Goal: Task Accomplishment & Management: Manage account settings

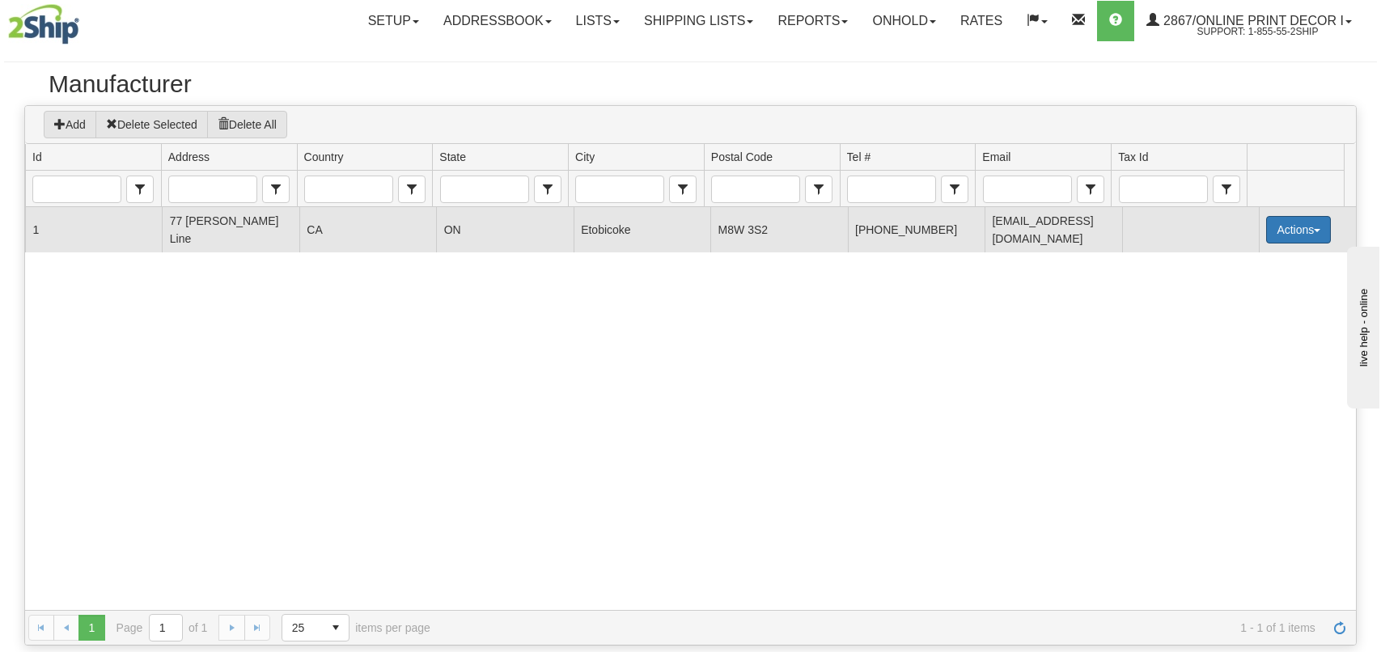
click at [1272, 219] on button "Actions" at bounding box center [1298, 230] width 65 height 28
click at [1239, 259] on span "Edit" at bounding box center [1232, 259] width 30 height 11
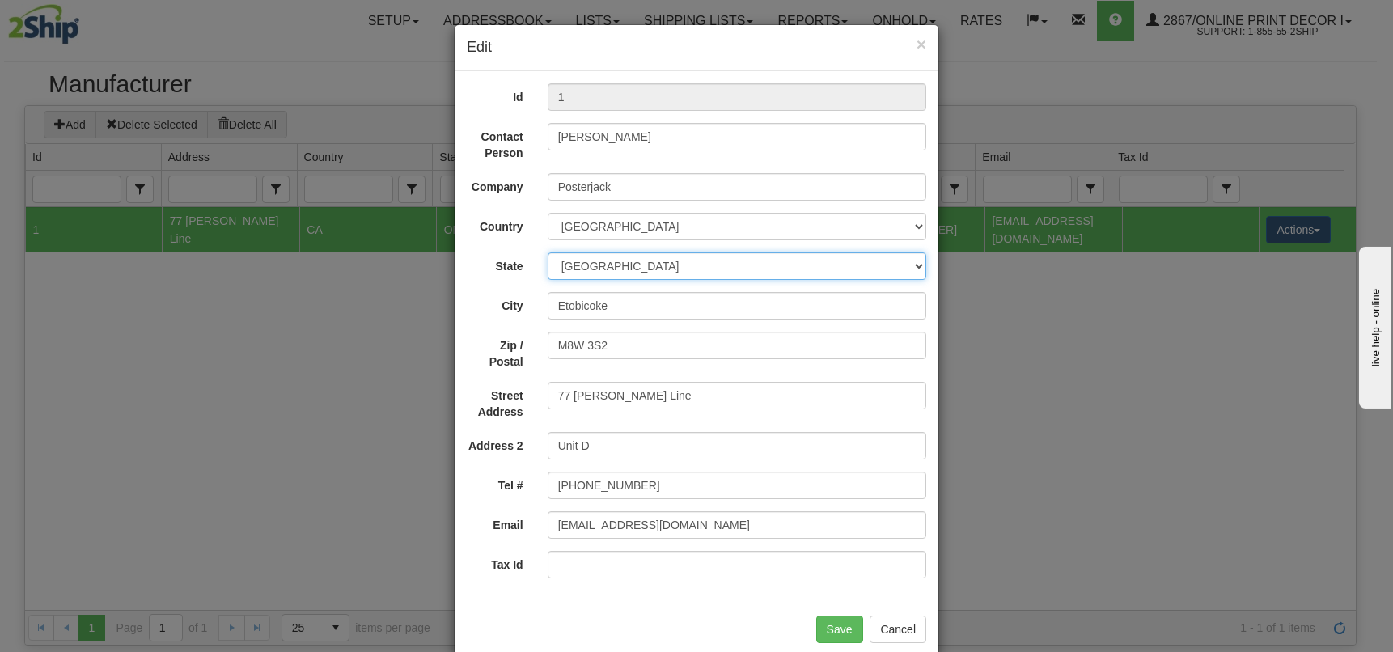
click at [613, 264] on select "[GEOGRAPHIC_DATA] [GEOGRAPHIC_DATA] [GEOGRAPHIC_DATA] [GEOGRAPHIC_DATA] [GEOGRA…" at bounding box center [737, 266] width 379 height 28
select select "NT"
click at [548, 252] on select "[GEOGRAPHIC_DATA] [GEOGRAPHIC_DATA] [GEOGRAPHIC_DATA] [GEOGRAPHIC_DATA] [GEOGRA…" at bounding box center [737, 266] width 379 height 28
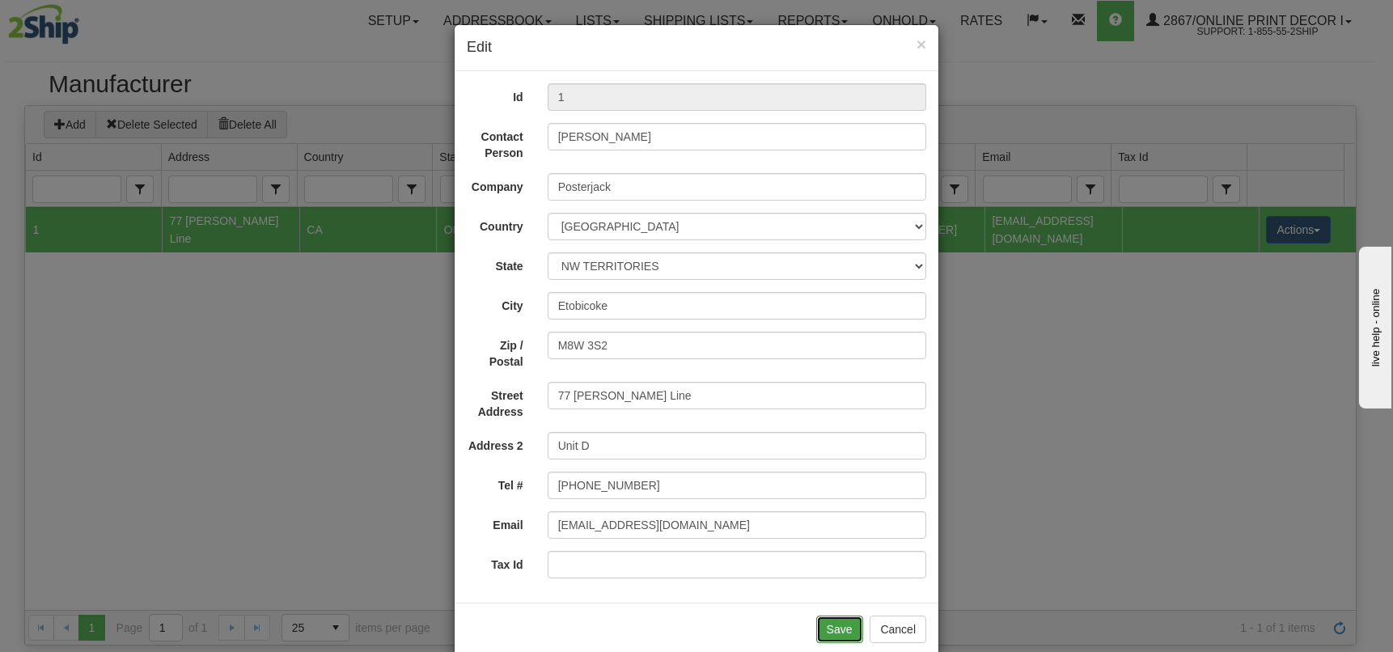
click at [827, 630] on button "Save" at bounding box center [839, 630] width 47 height 28
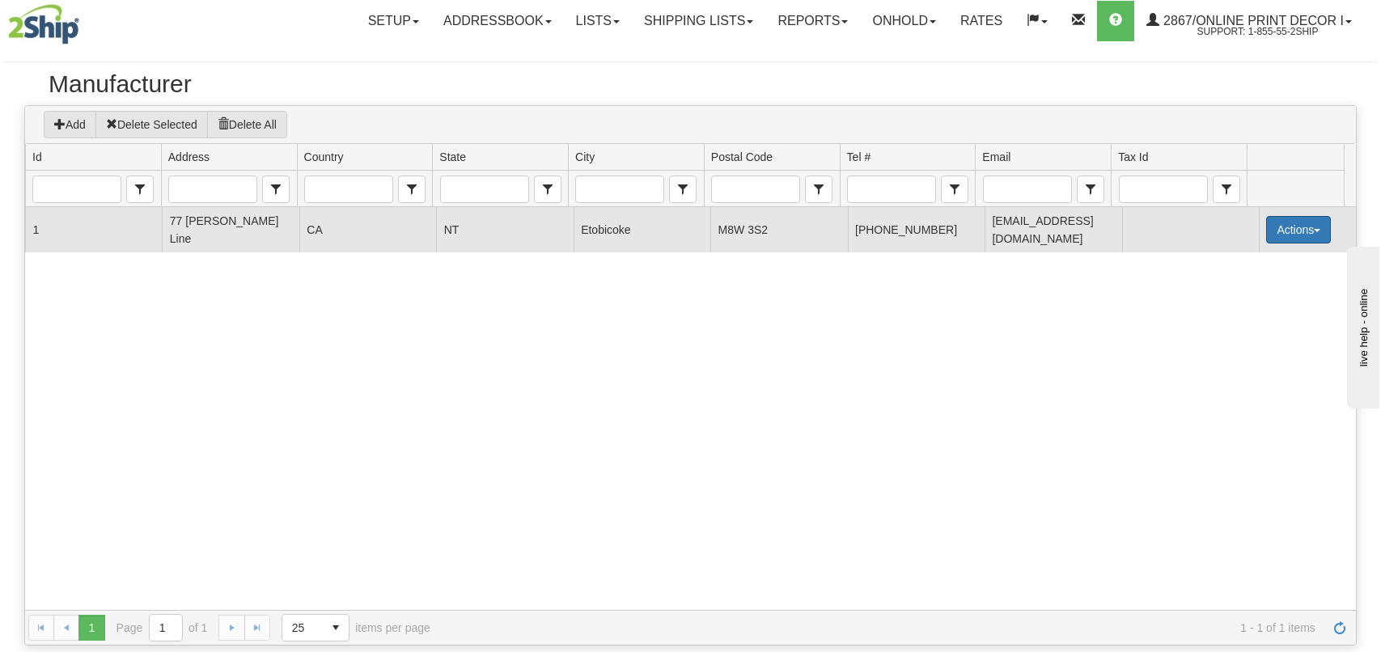
click at [1276, 234] on button "Actions" at bounding box center [1298, 230] width 65 height 28
click at [1242, 256] on span "Edit" at bounding box center [1232, 259] width 30 height 11
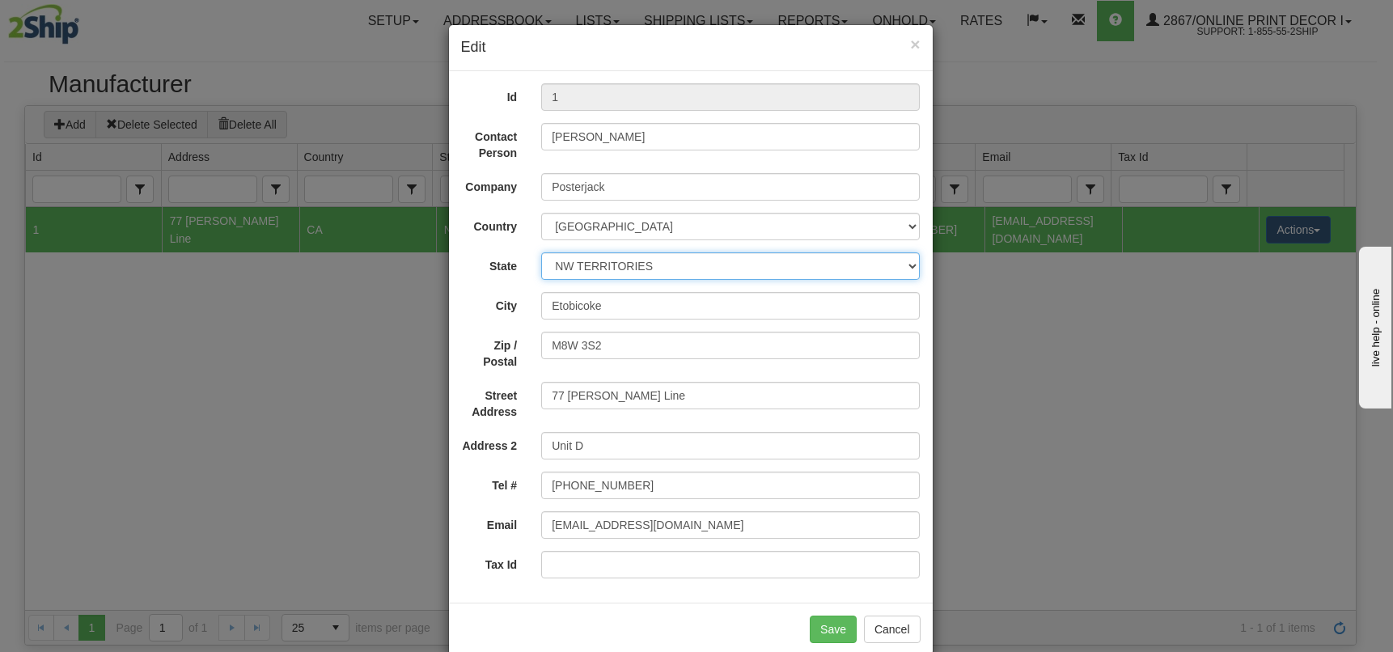
click at [565, 263] on select "[GEOGRAPHIC_DATA] [GEOGRAPHIC_DATA] [GEOGRAPHIC_DATA] [GEOGRAPHIC_DATA] [GEOGRA…" at bounding box center [730, 266] width 379 height 28
select select "ON"
click at [541, 252] on select "[GEOGRAPHIC_DATA] [GEOGRAPHIC_DATA] [GEOGRAPHIC_DATA] [GEOGRAPHIC_DATA] [GEOGRA…" at bounding box center [730, 266] width 379 height 28
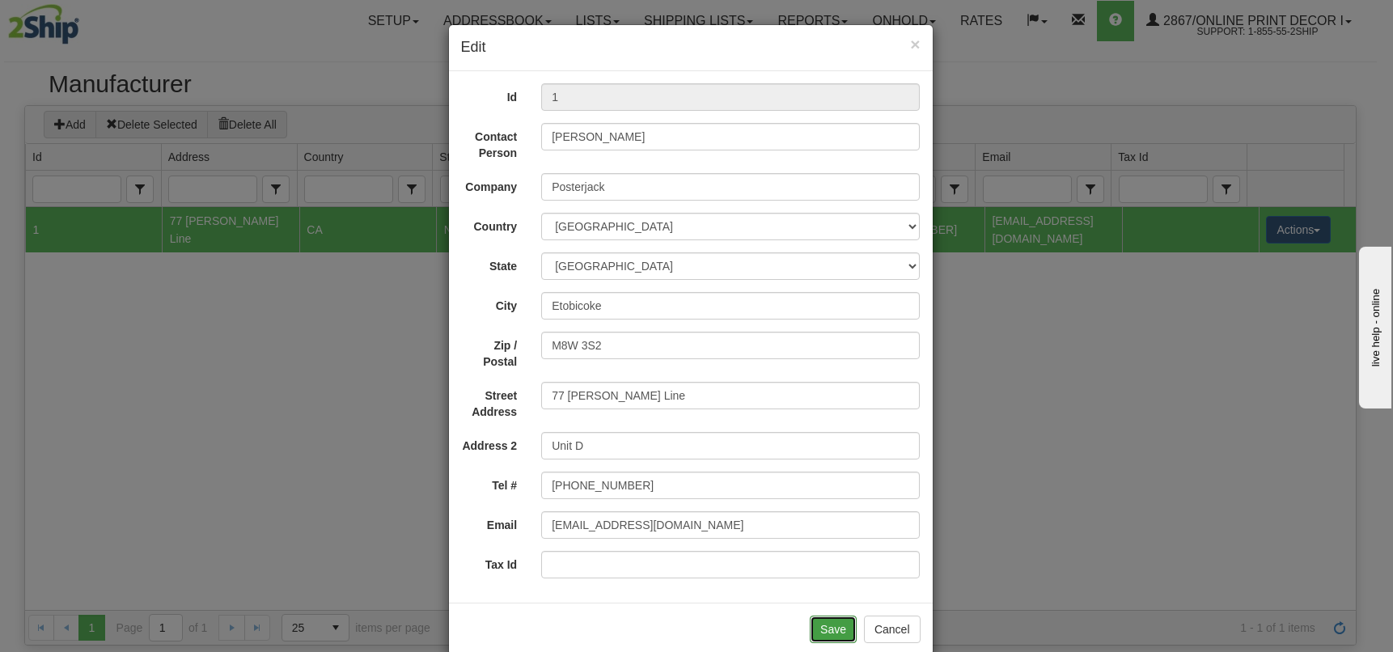
click at [828, 628] on button "Save" at bounding box center [833, 630] width 47 height 28
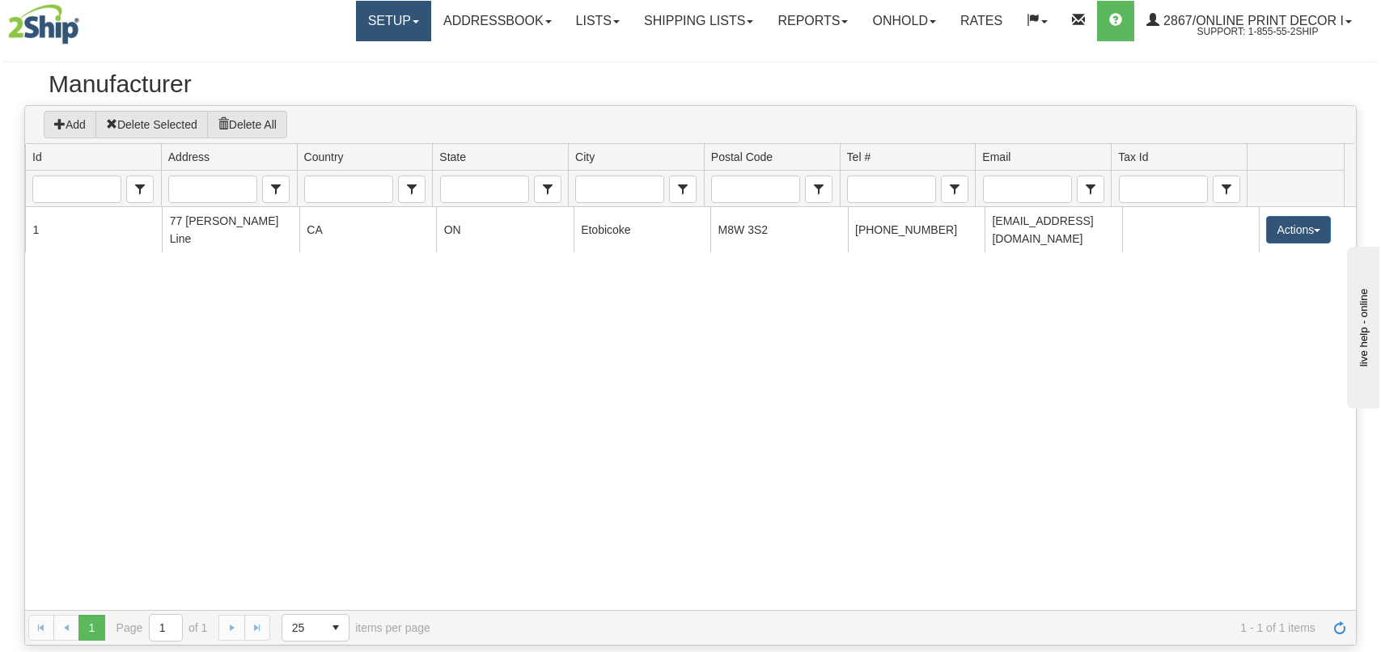
click at [400, 19] on link "Setup" at bounding box center [393, 21] width 75 height 40
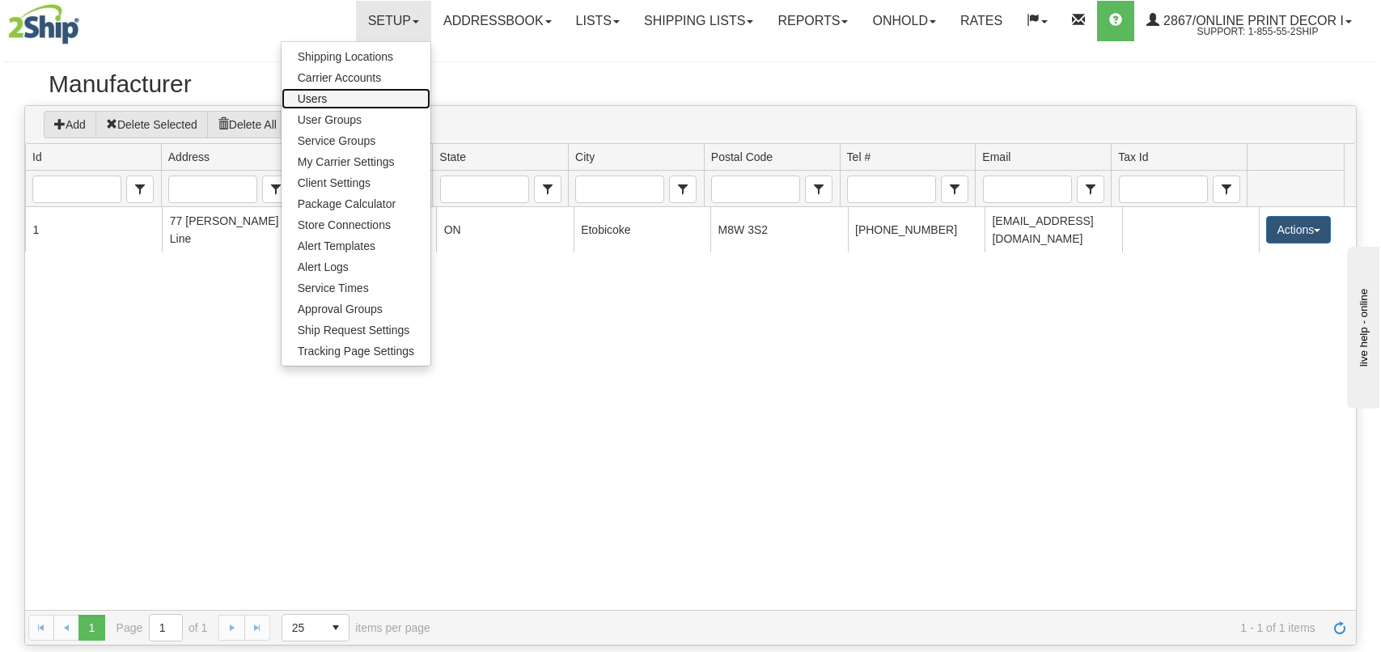
click at [313, 101] on span "Users" at bounding box center [313, 98] width 30 height 13
